Goal: Book appointment/travel/reservation

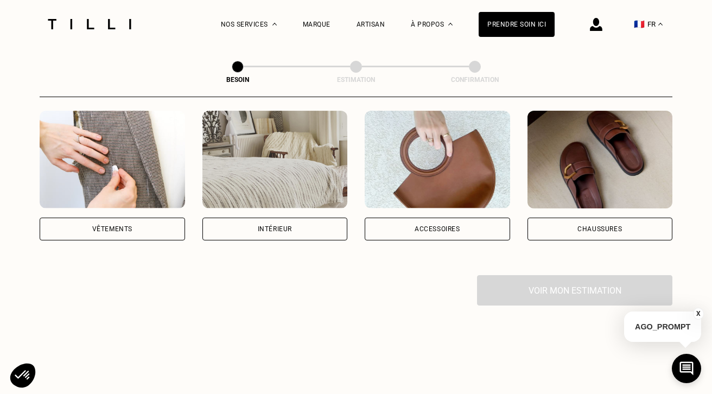
scroll to position [187, 0]
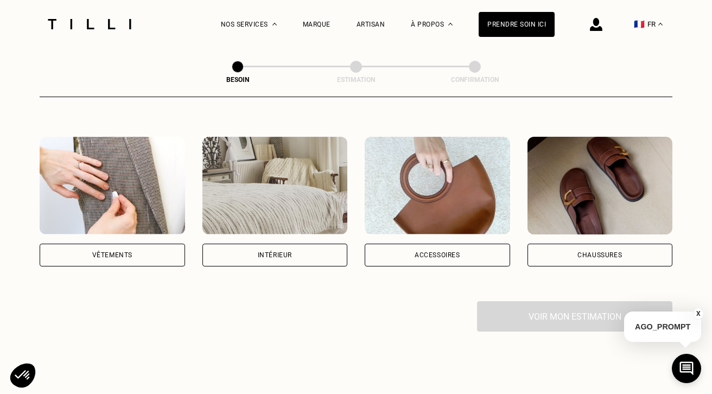
click at [124, 252] on div "Vêtements" at bounding box center [112, 255] width 40 height 7
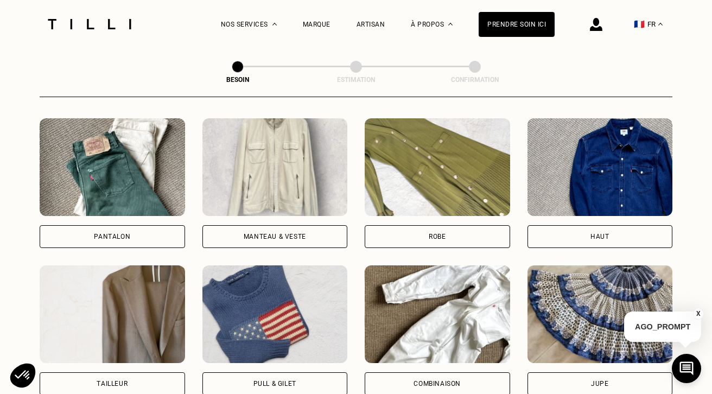
scroll to position [501, 0]
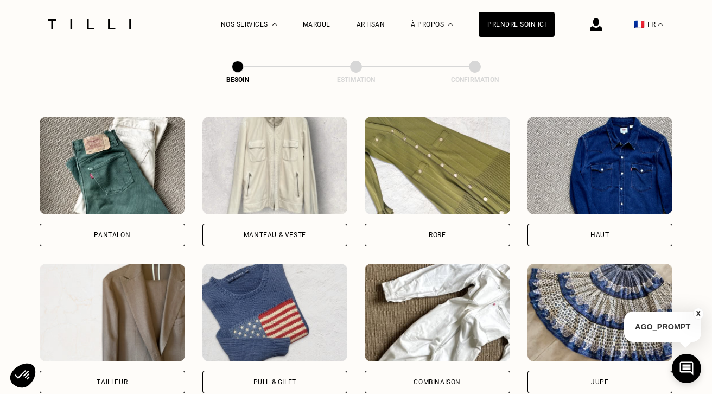
click at [432, 223] on div "Robe" at bounding box center [436, 234] width 145 height 23
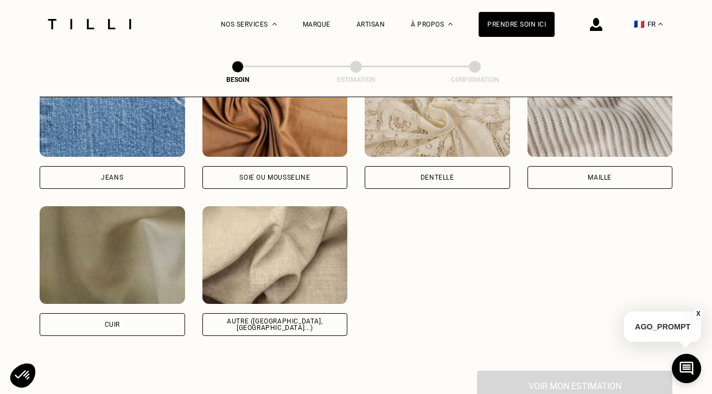
scroll to position [1224, 0]
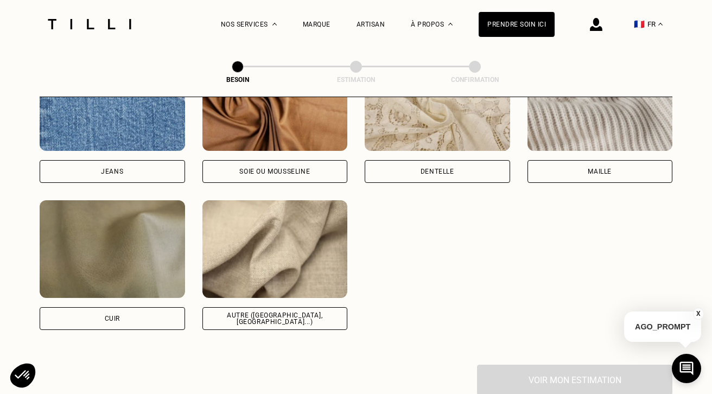
click at [268, 312] on div "Autre ([GEOGRAPHIC_DATA], [GEOGRAPHIC_DATA]...)" at bounding box center [275, 318] width 127 height 13
select select "FR"
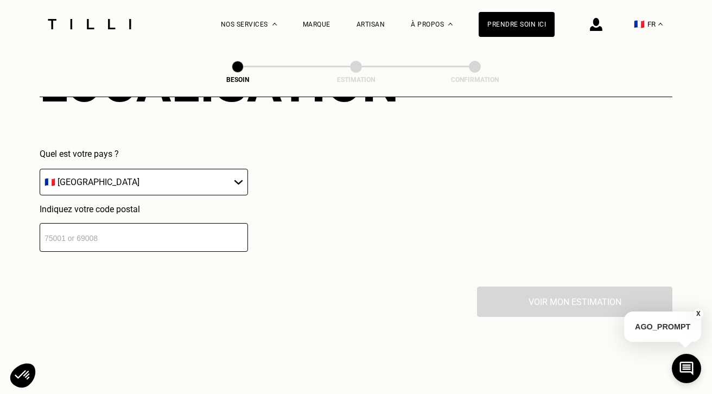
scroll to position [1575, 0]
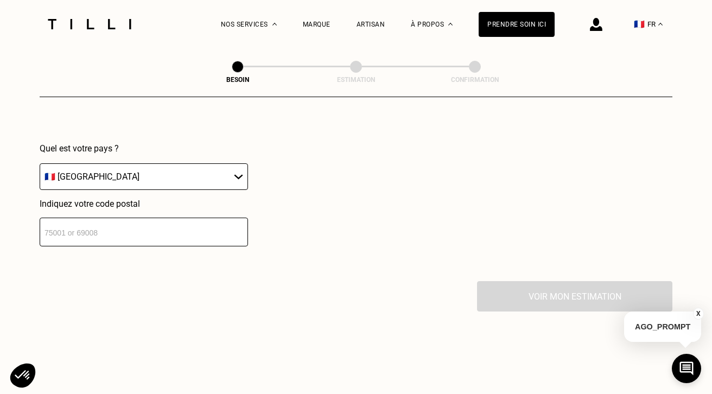
click at [188, 220] on input "number" at bounding box center [144, 231] width 208 height 29
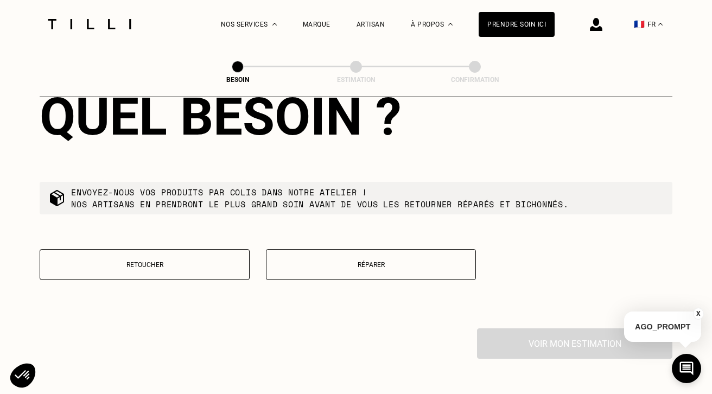
scroll to position [1816, 0]
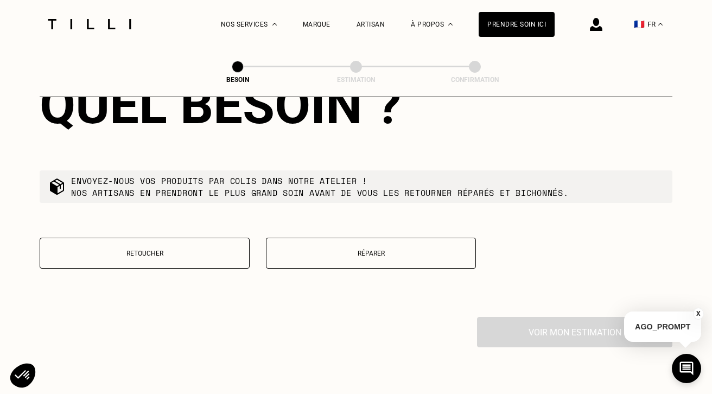
type input "06000"
click at [157, 249] on p "Retoucher" at bounding box center [145, 253] width 198 height 8
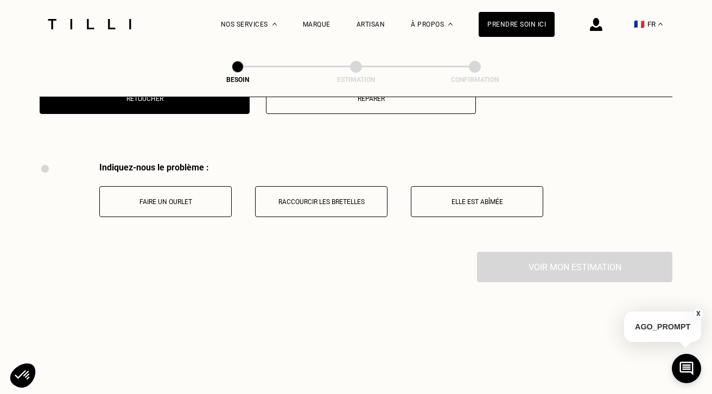
scroll to position [2002, 0]
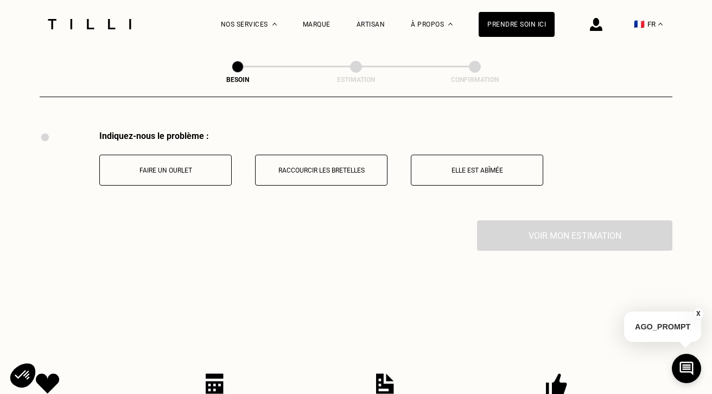
click at [189, 167] on p "Faire un ourlet" at bounding box center [165, 171] width 120 height 8
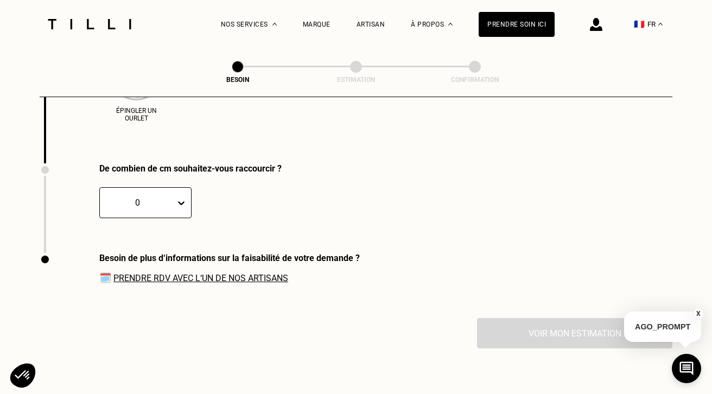
scroll to position [2214, 0]
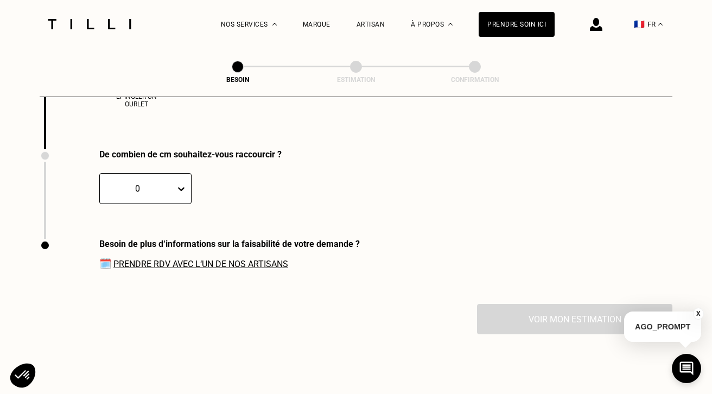
click at [180, 183] on icon at bounding box center [181, 188] width 11 height 11
click at [116, 291] on div "5" at bounding box center [120, 301] width 43 height 20
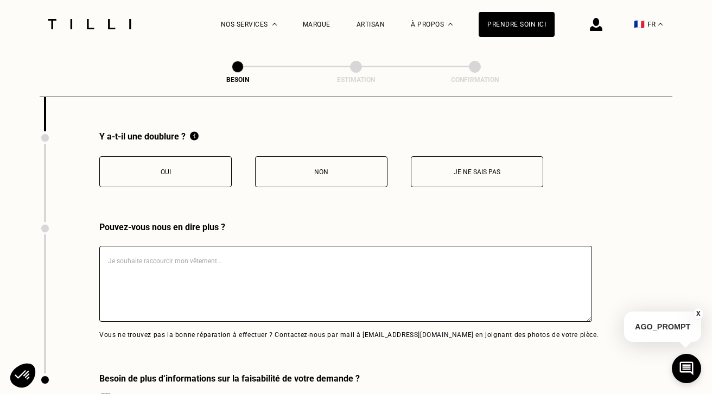
scroll to position [2321, 0]
click at [195, 169] on p "Oui" at bounding box center [165, 173] width 120 height 8
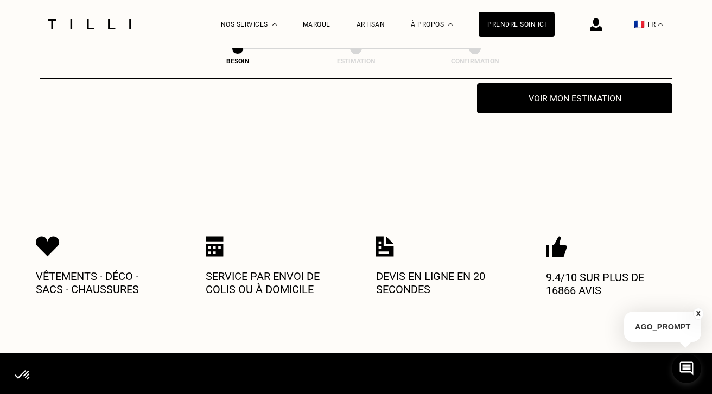
scroll to position [2658, 0]
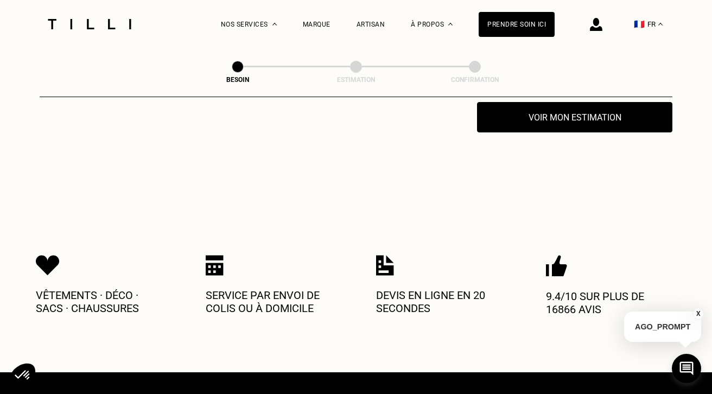
click at [593, 28] on img at bounding box center [596, 24] width 12 height 13
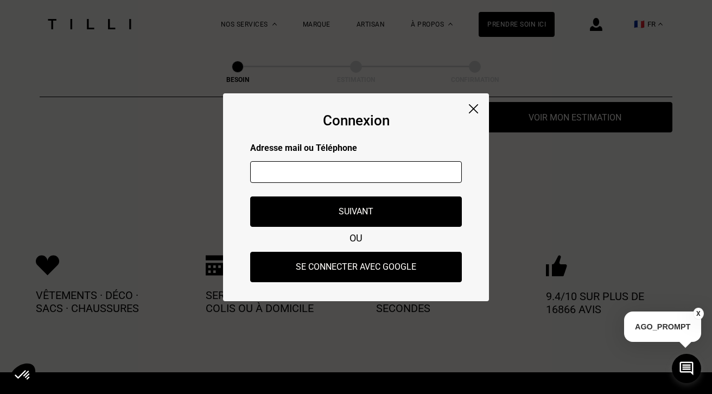
click at [468, 105] on div "Connexion Adresse mail ou Téléphone Adresse mail ou numéro de téléphone non val…" at bounding box center [356, 197] width 266 height 208
click at [473, 107] on img at bounding box center [473, 108] width 9 height 9
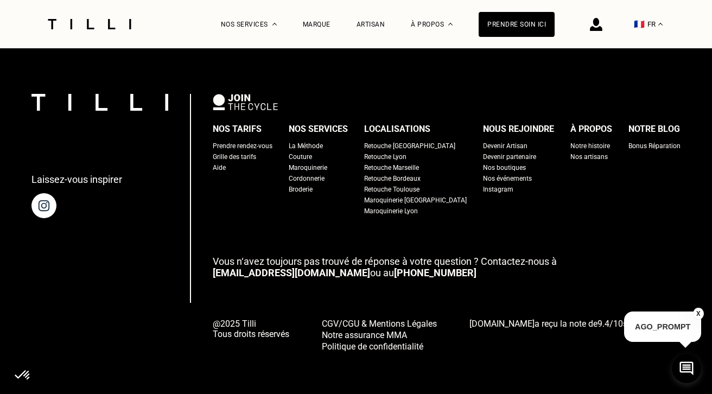
scroll to position [2982, 0]
